Goal: Task Accomplishment & Management: Use online tool/utility

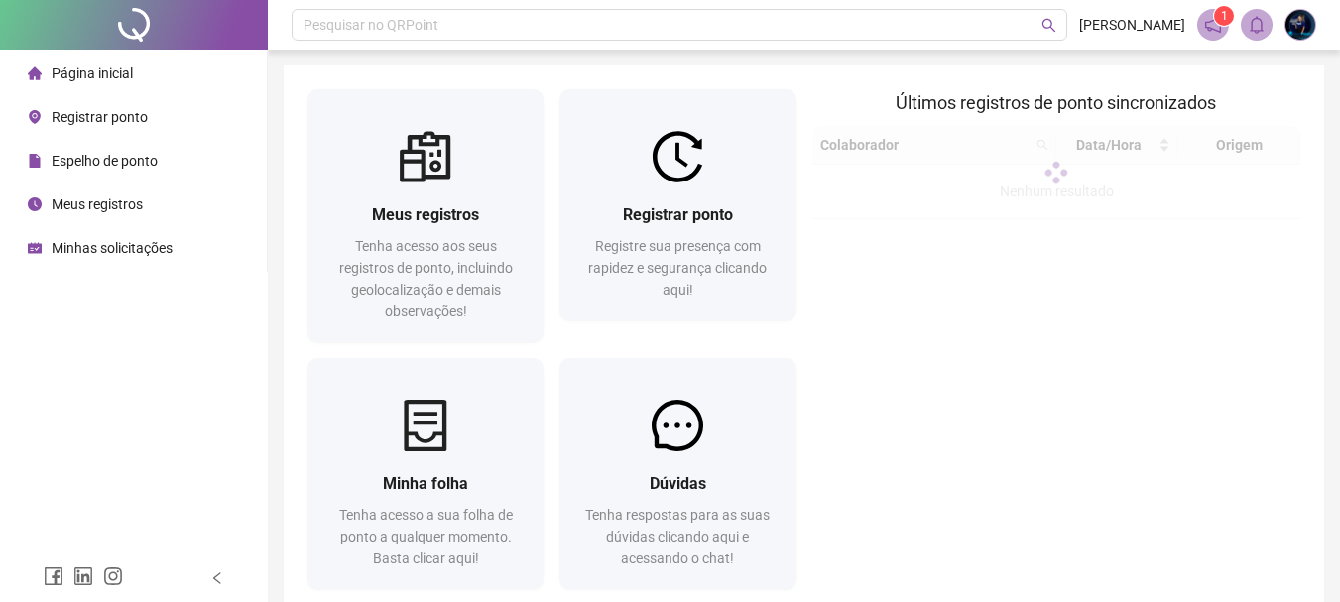
click at [693, 219] on span "Registrar ponto" at bounding box center [678, 214] width 110 height 19
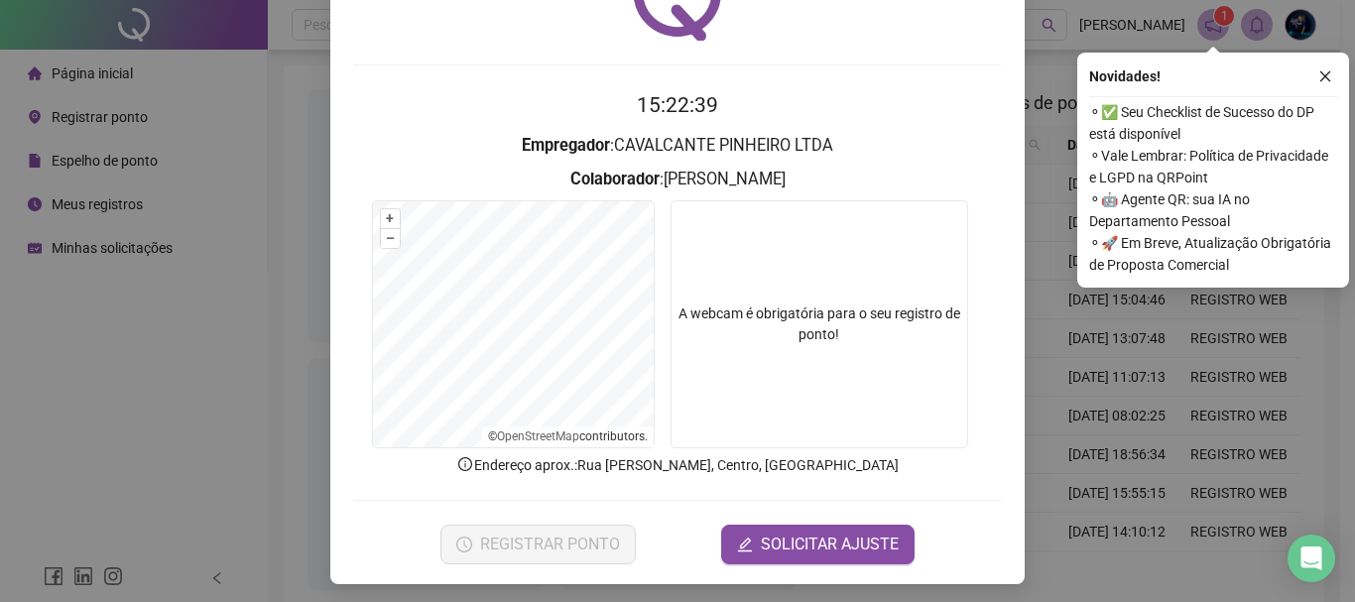
scroll to position [129, 0]
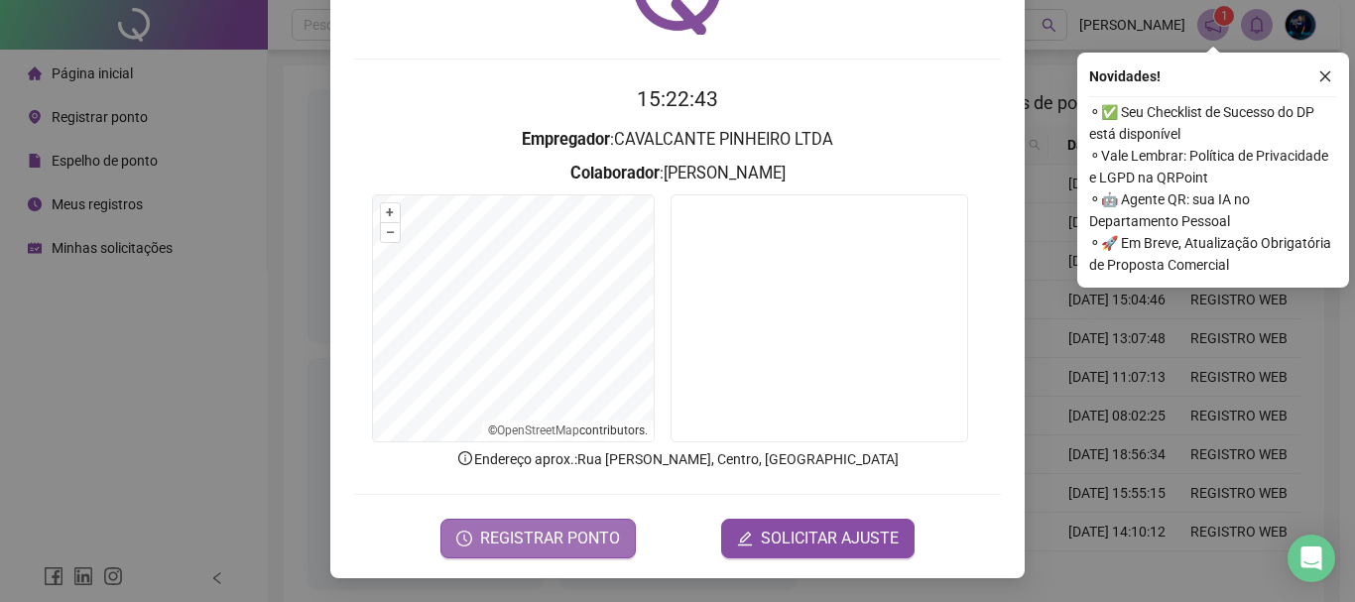
click at [593, 529] on span "REGISTRAR PONTO" at bounding box center [550, 539] width 140 height 24
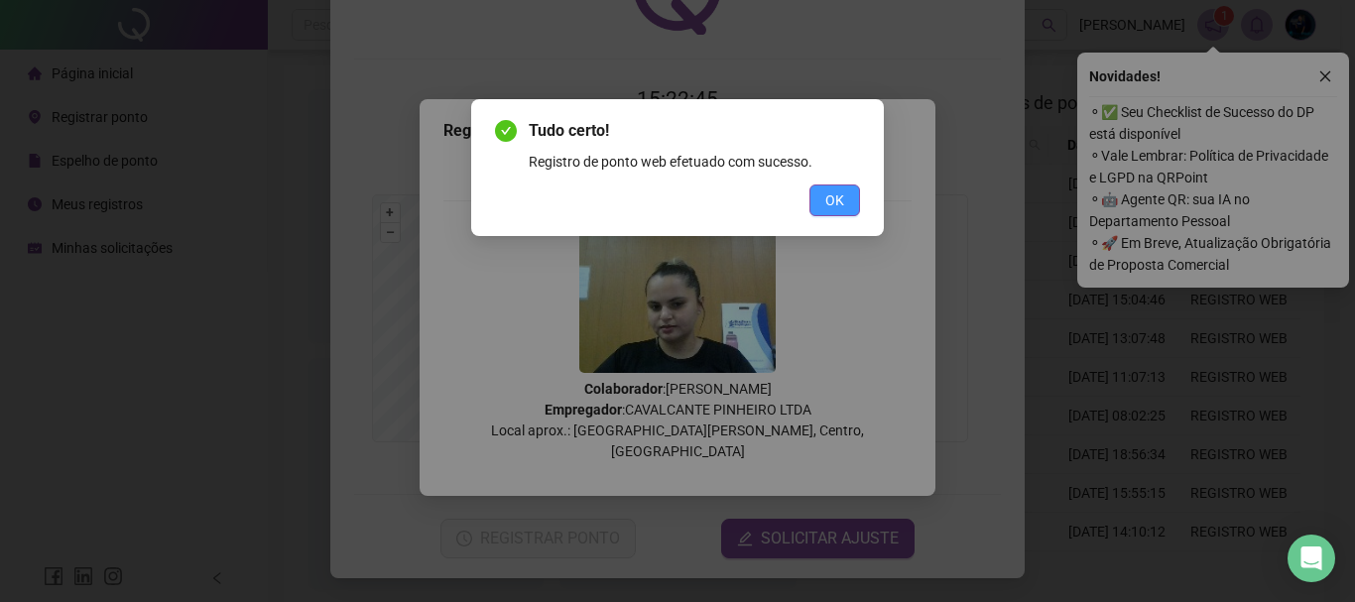
click at [851, 199] on button "OK" at bounding box center [834, 200] width 51 height 32
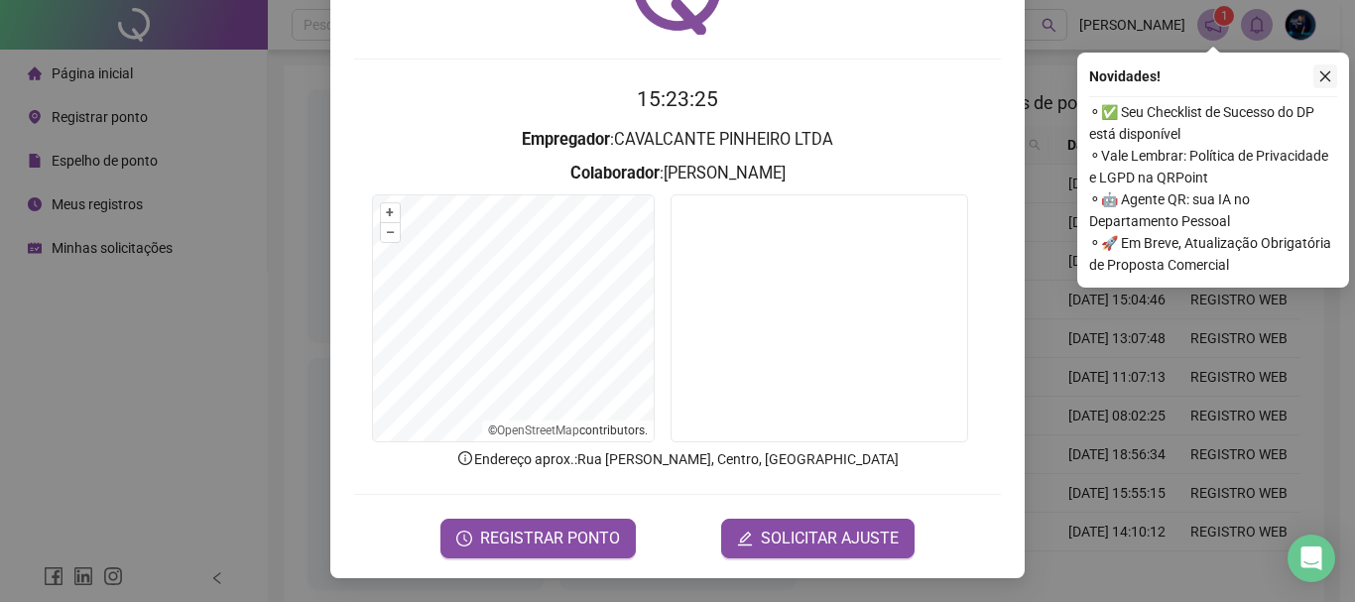
click at [1328, 76] on icon "close" at bounding box center [1325, 76] width 14 height 14
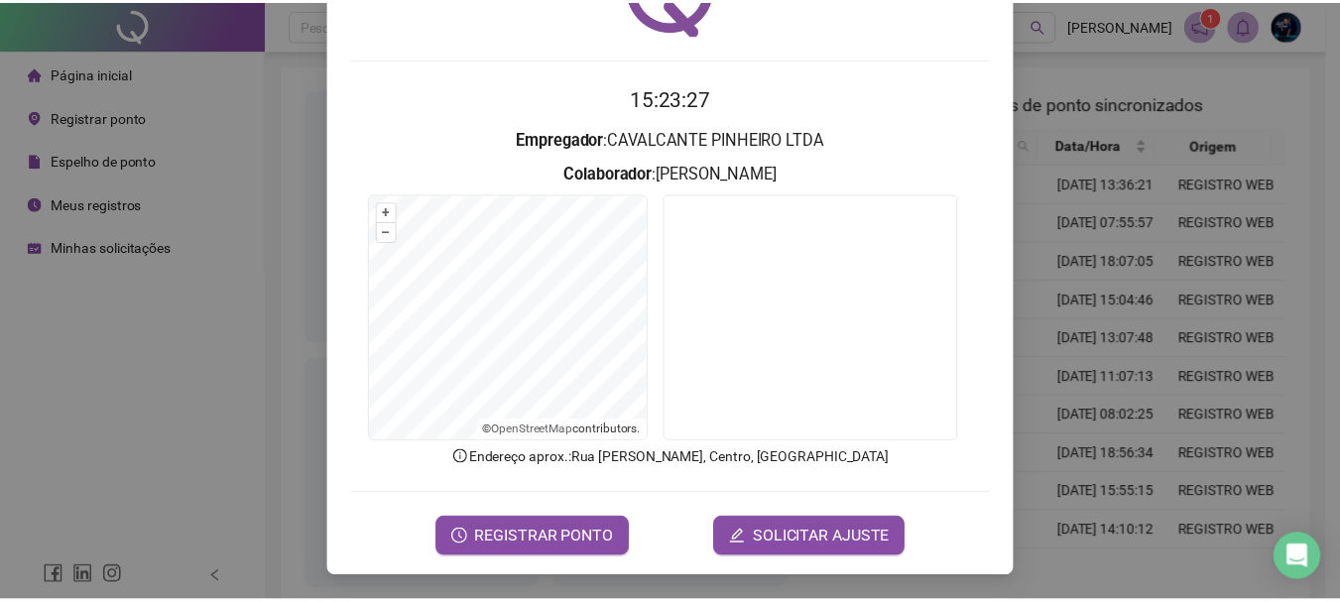
scroll to position [0, 0]
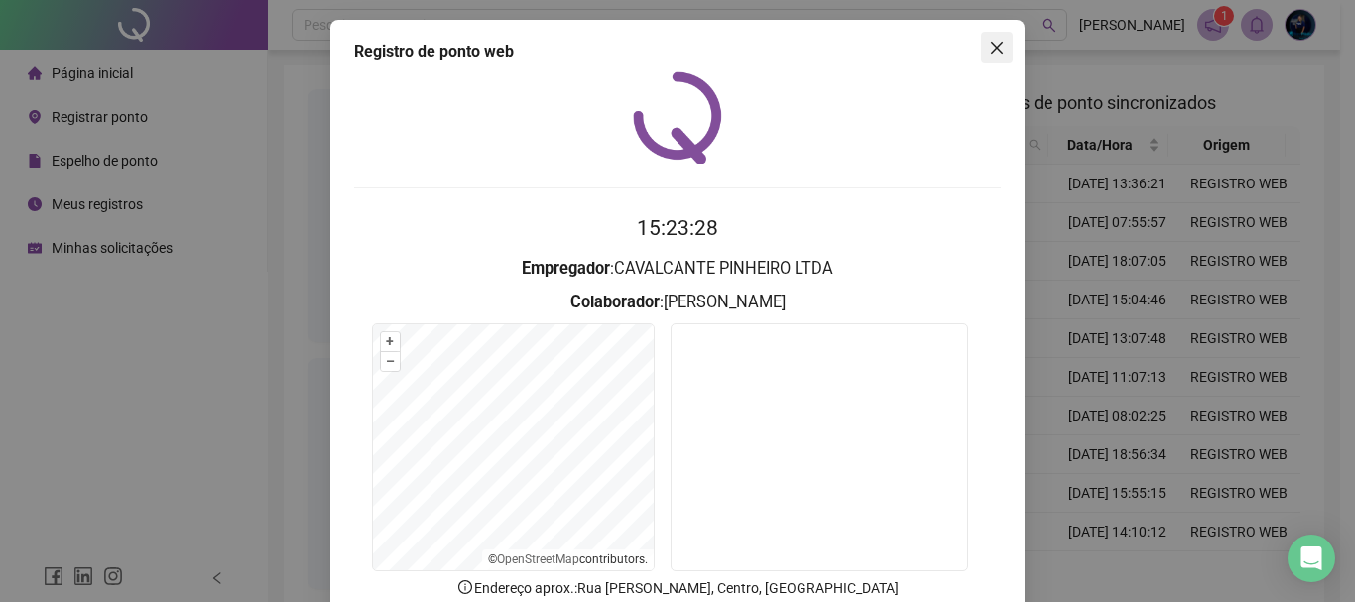
click at [991, 53] on icon "close" at bounding box center [997, 48] width 12 height 12
